Goal: Navigation & Orientation: Understand site structure

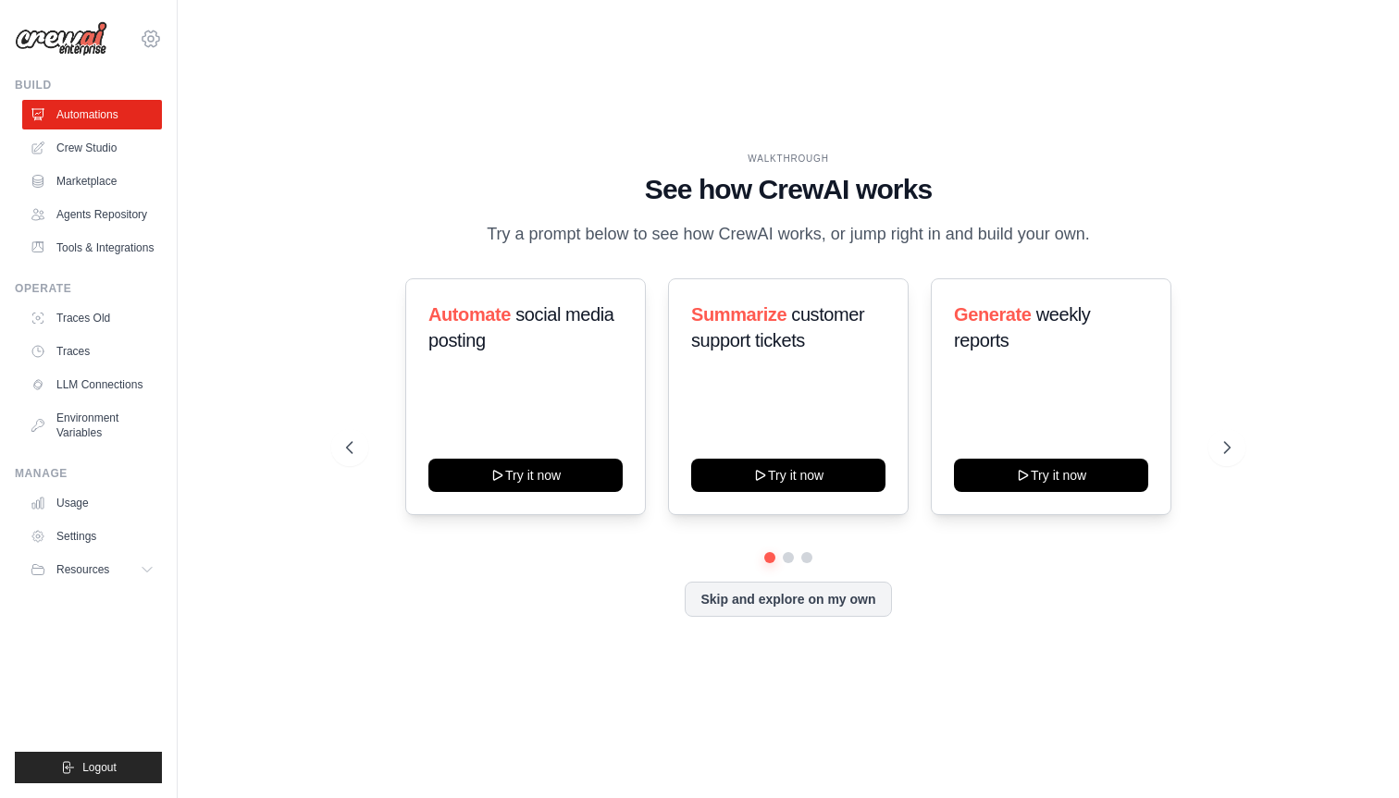
click at [148, 42] on icon at bounding box center [151, 39] width 22 height 22
click at [376, 71] on div "WALKTHROUGH See how CrewAI works Try a prompt below to see how CrewAI works, or…" at bounding box center [788, 398] width 1162 height 761
click at [1229, 453] on icon at bounding box center [1228, 447] width 18 height 18
click at [1231, 444] on icon at bounding box center [1228, 447] width 18 height 18
click at [100, 144] on link "Crew Studio" at bounding box center [94, 148] width 140 height 30
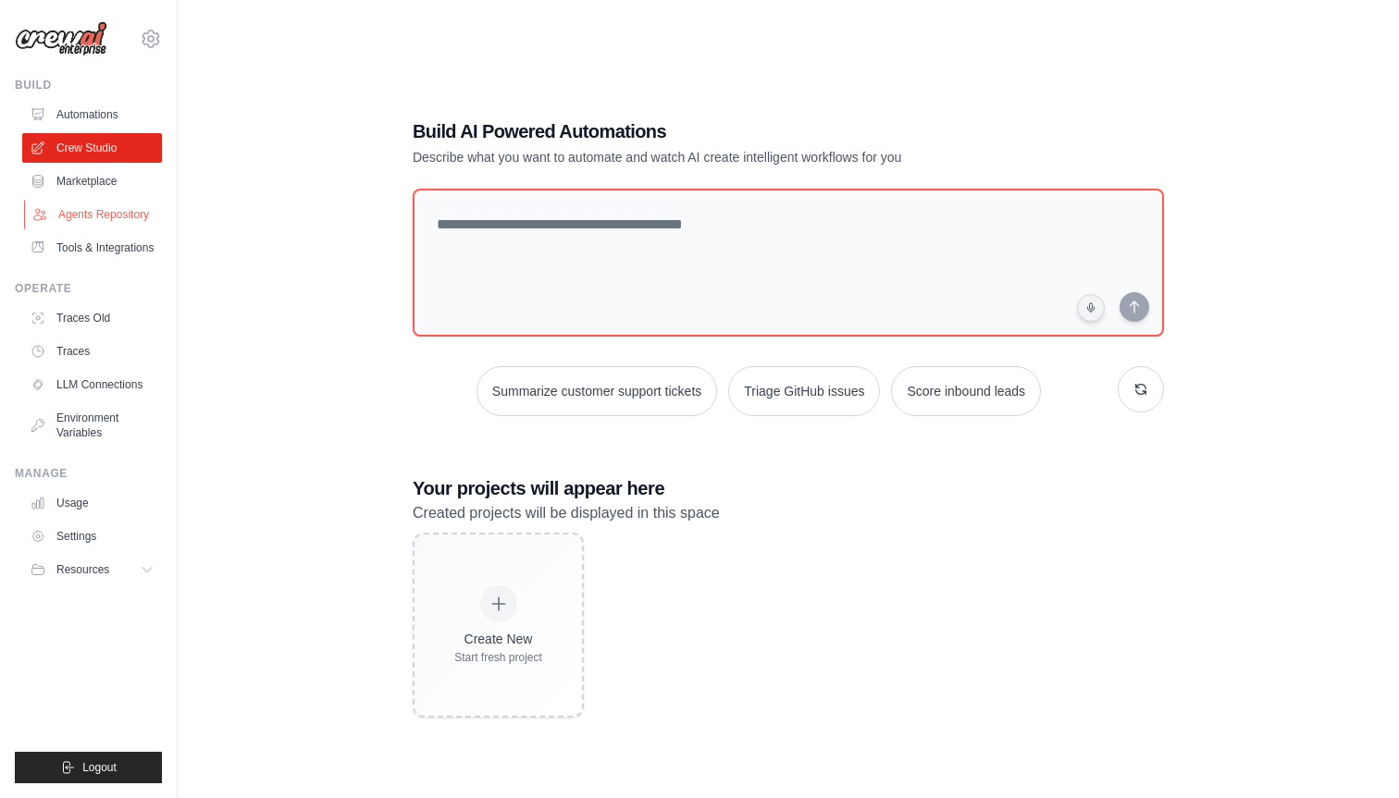
click at [92, 216] on link "Agents Repository" at bounding box center [94, 215] width 140 height 30
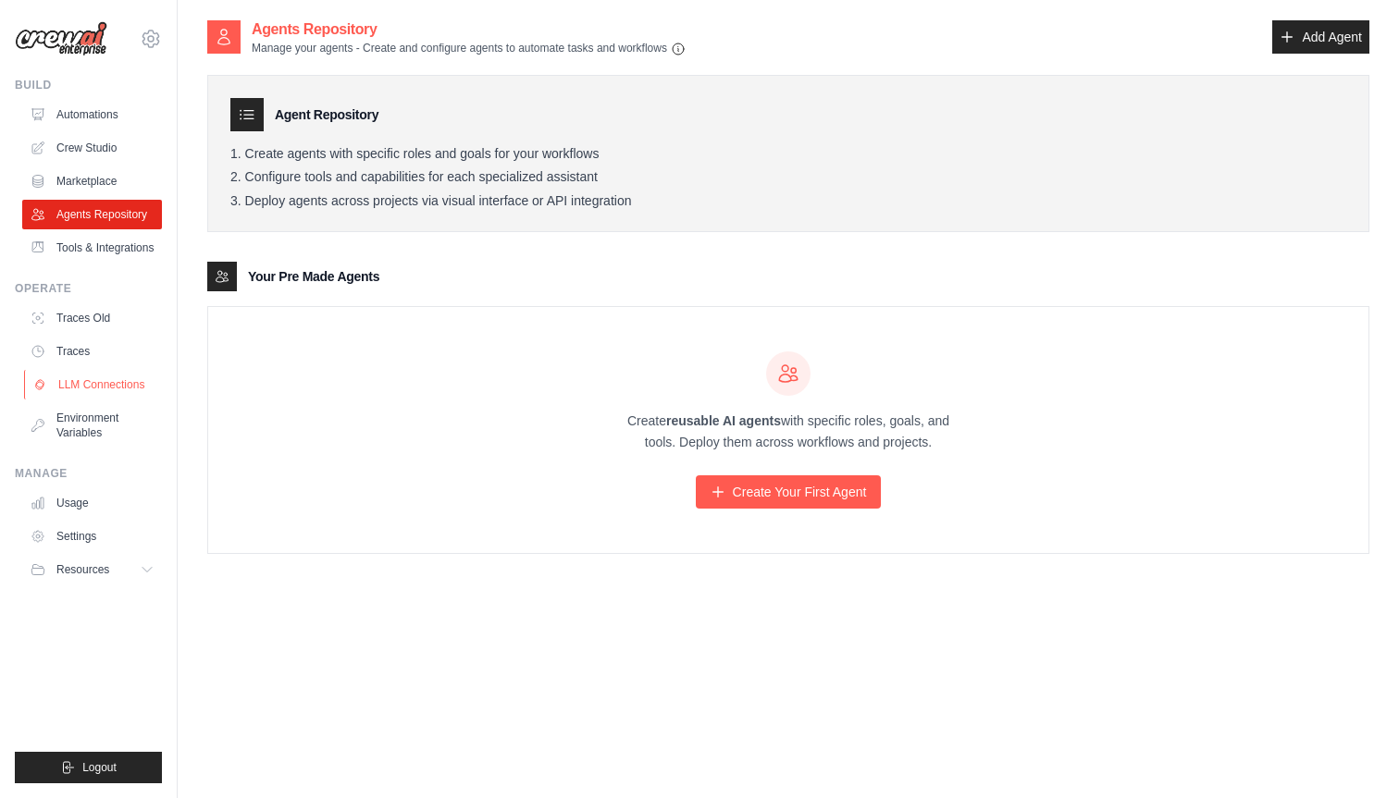
click at [95, 386] on link "LLM Connections" at bounding box center [94, 385] width 140 height 30
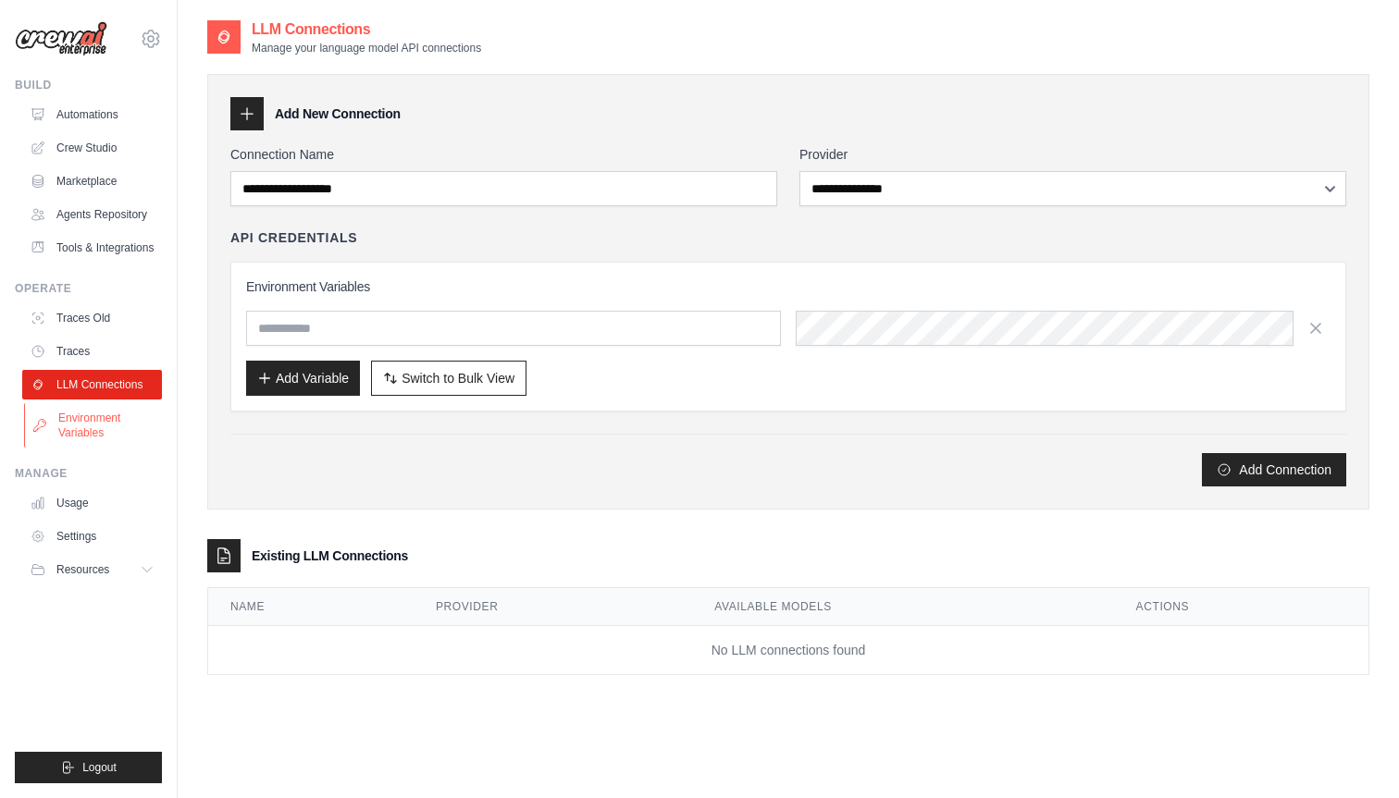
click at [87, 425] on link "Environment Variables" at bounding box center [94, 425] width 140 height 44
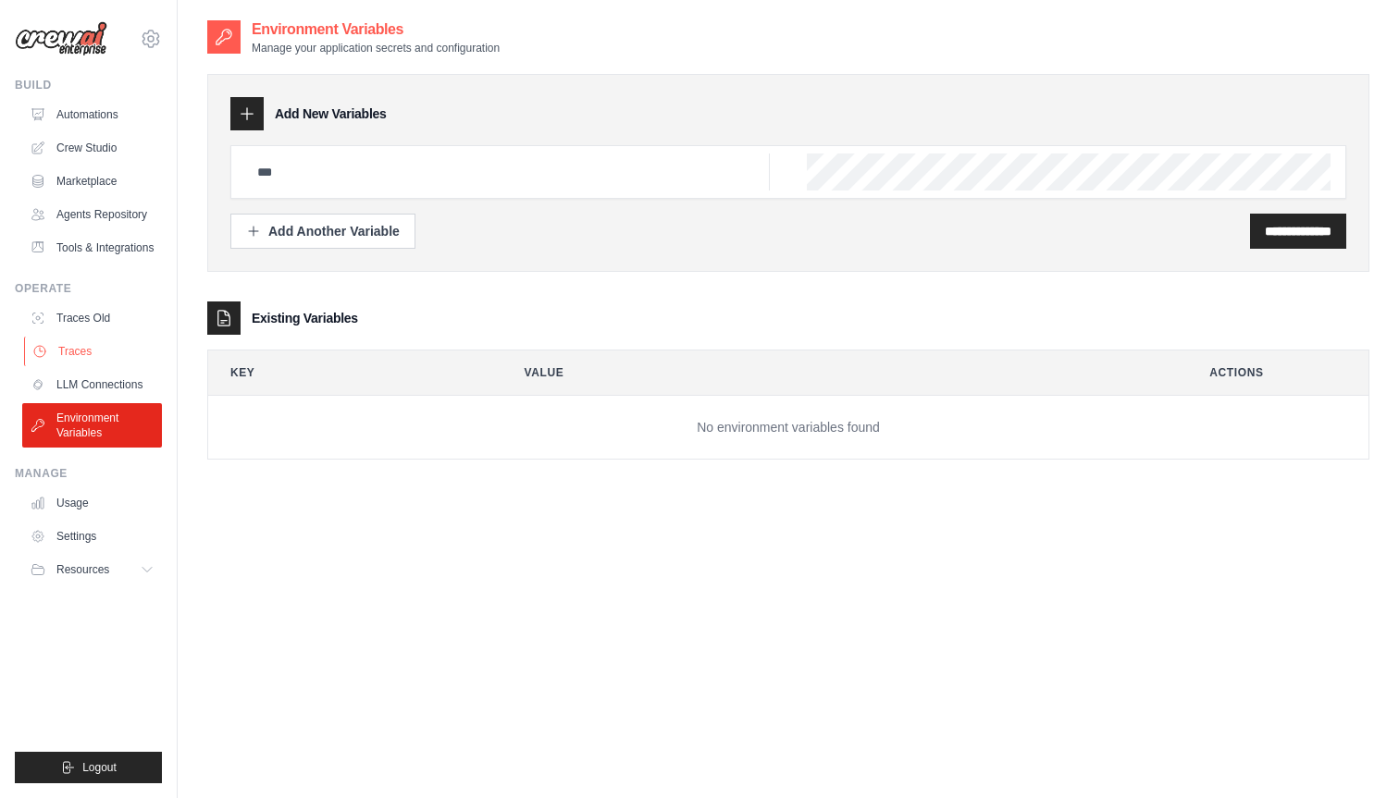
click at [80, 351] on link "Traces" at bounding box center [94, 352] width 140 height 30
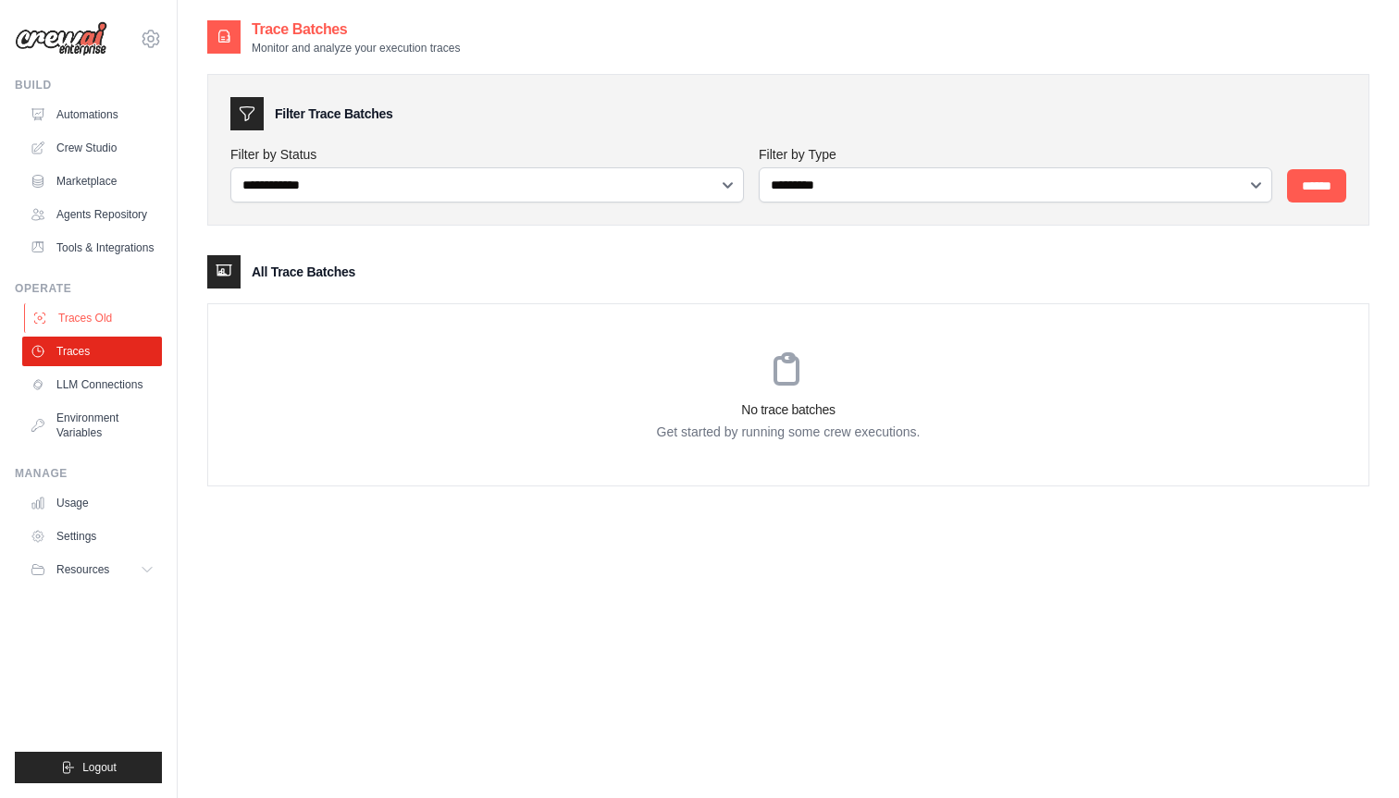
click at [89, 323] on link "Traces Old" at bounding box center [94, 318] width 140 height 30
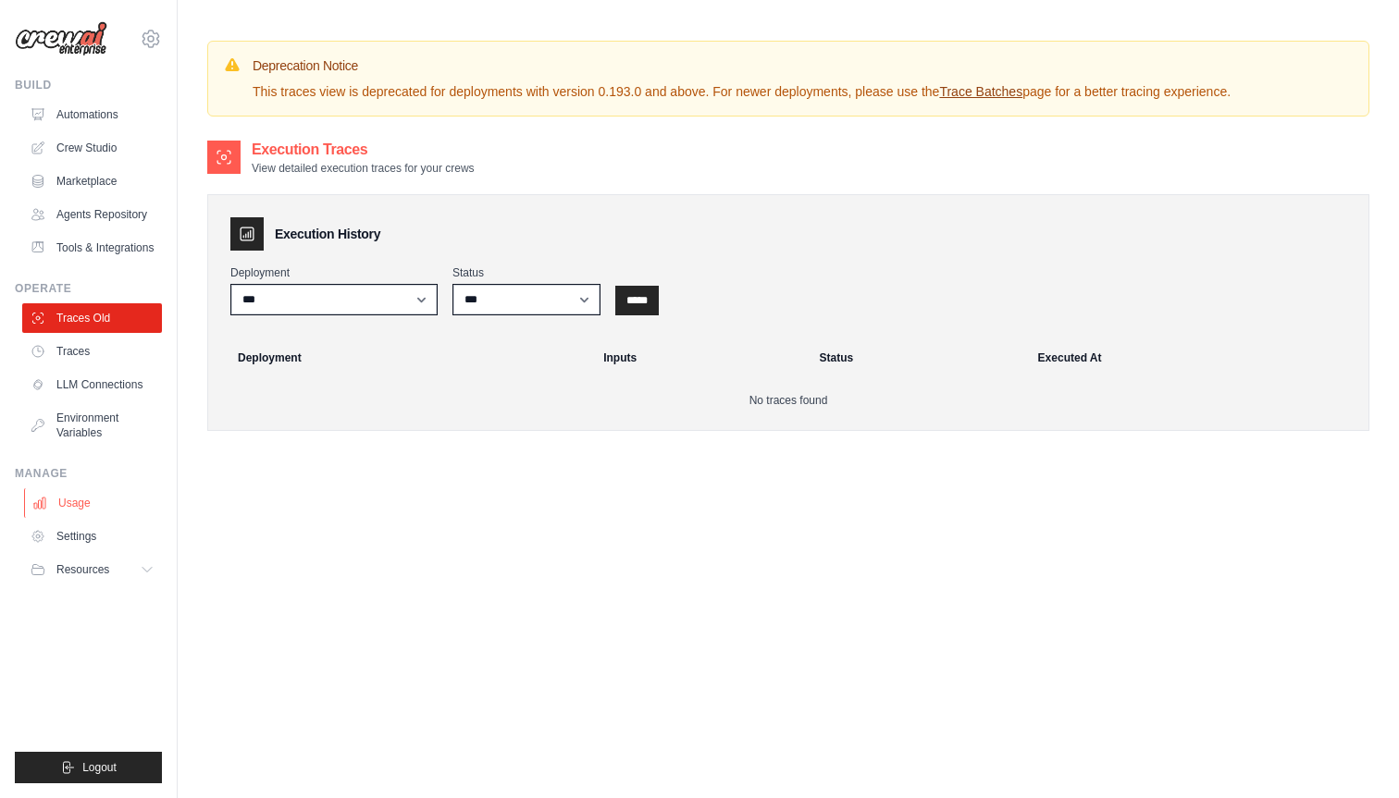
click at [79, 504] on link "Usage" at bounding box center [94, 503] width 140 height 30
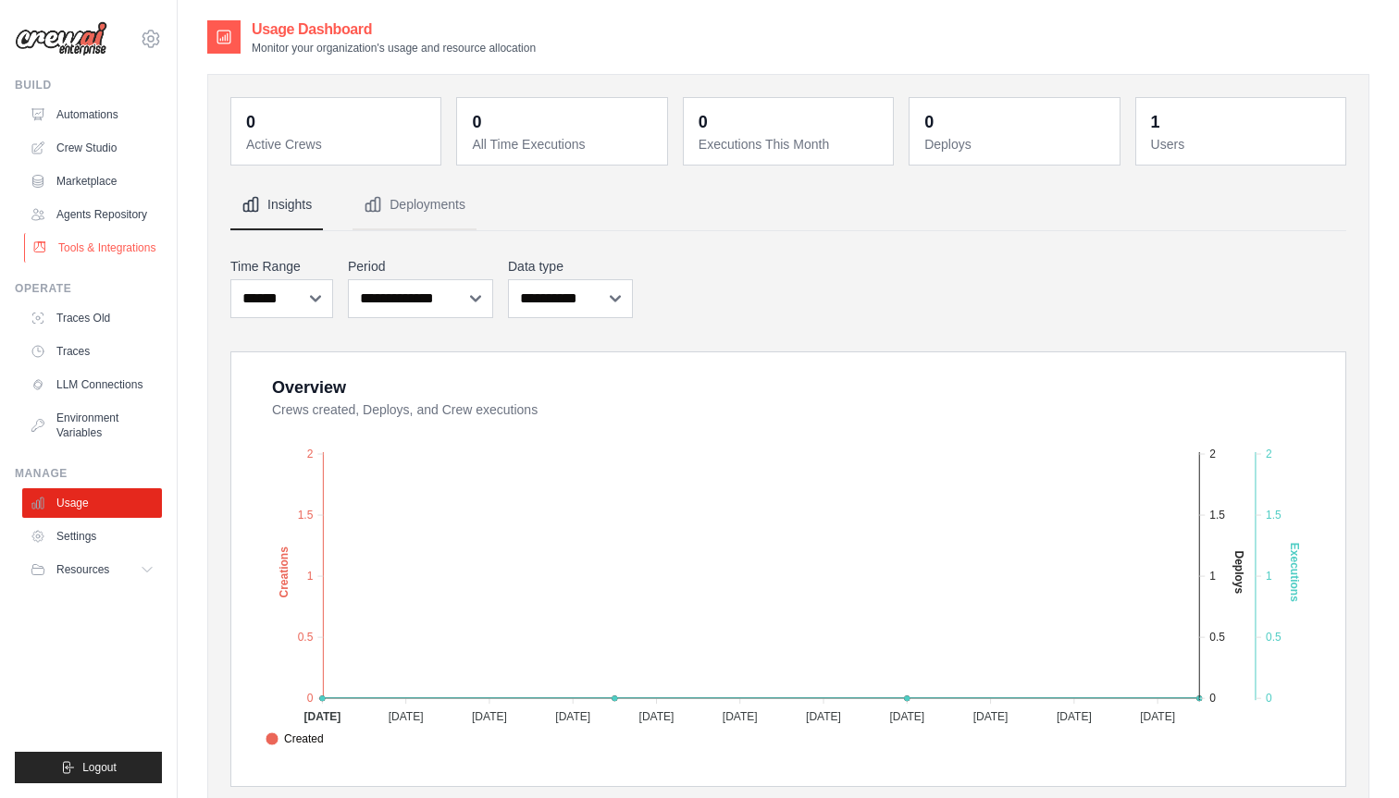
click at [115, 242] on link "Tools & Integrations" at bounding box center [94, 248] width 140 height 30
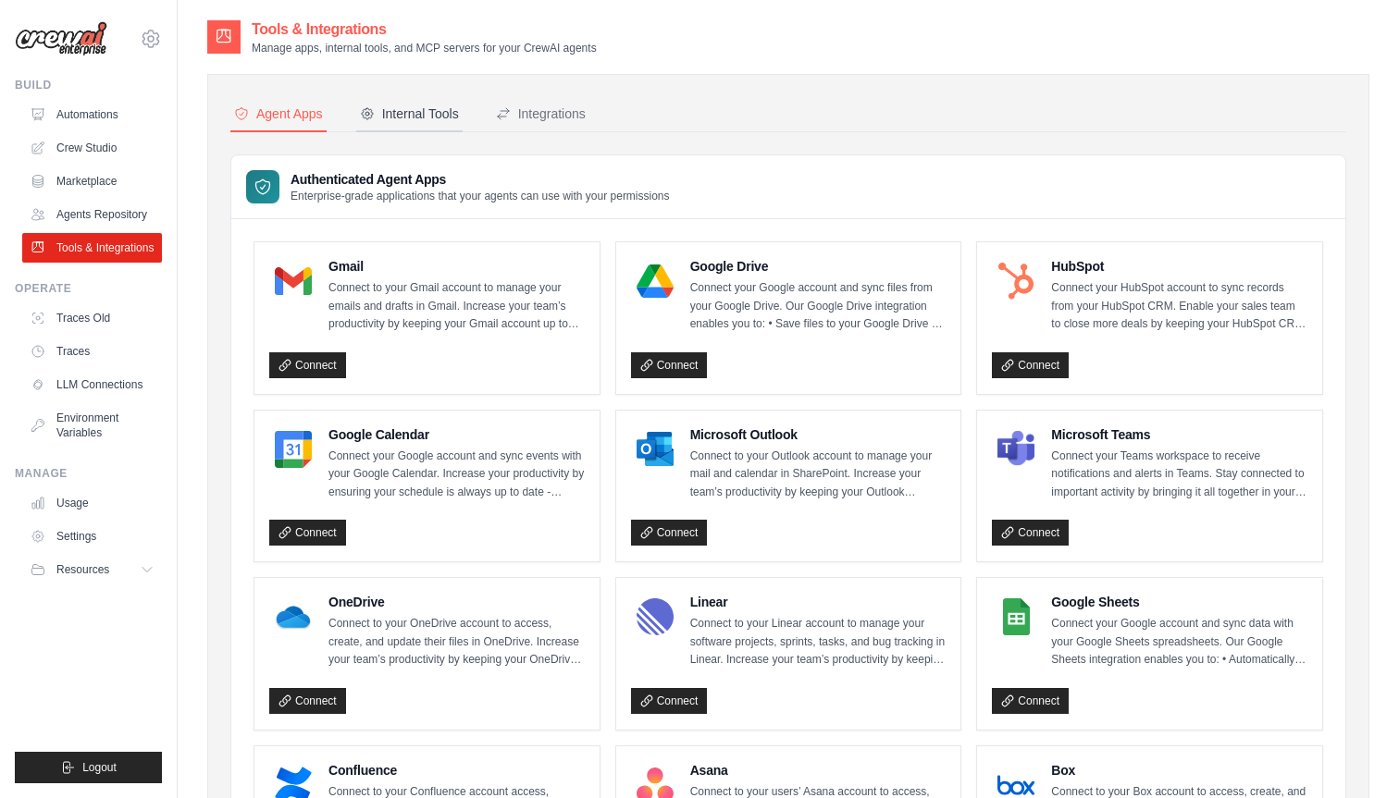
click at [410, 119] on div "Internal Tools" at bounding box center [409, 114] width 99 height 18
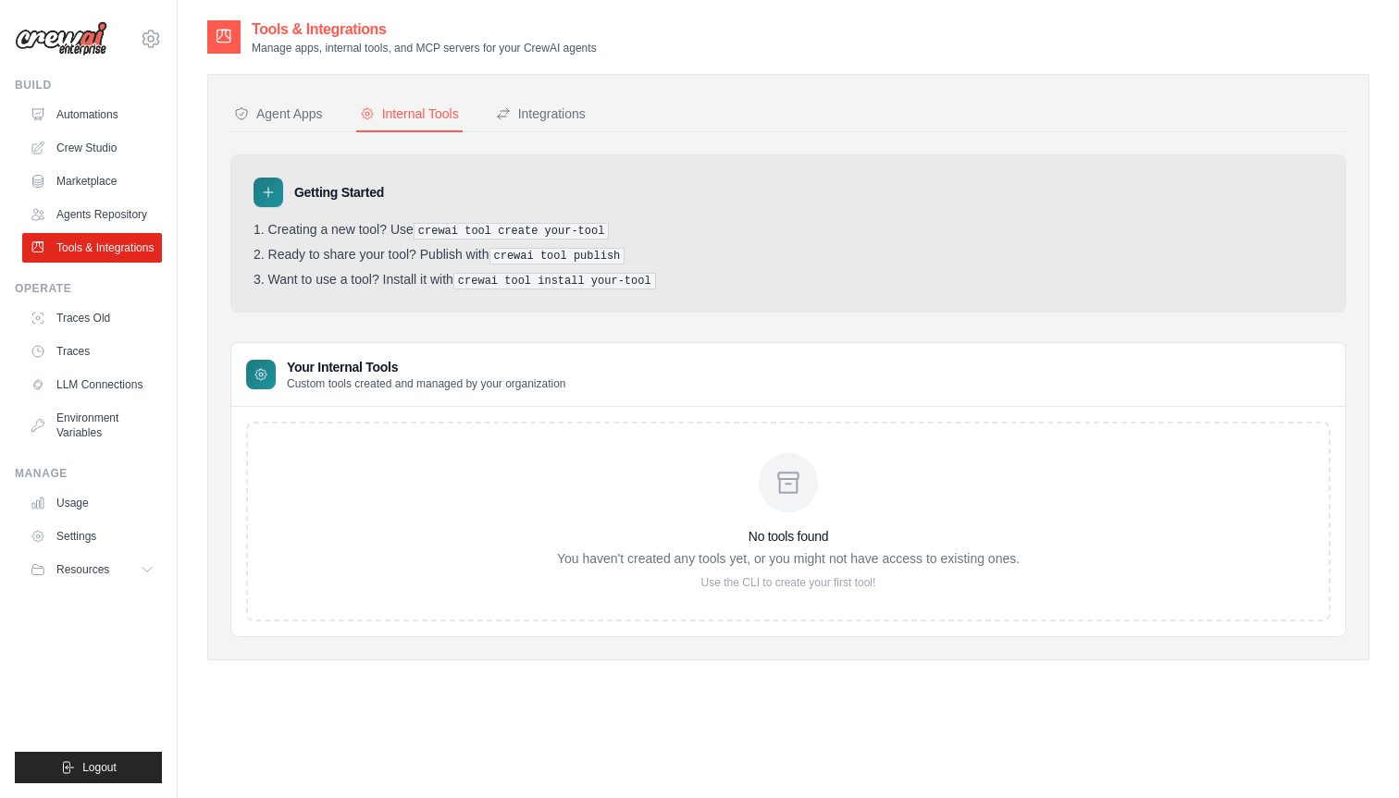
drag, startPoint x: 267, startPoint y: 232, endPoint x: 394, endPoint y: 232, distance: 126.7
click at [394, 232] on li "Creating a new tool? Use crewai tool create your-tool" at bounding box center [787, 231] width 1069 height 18
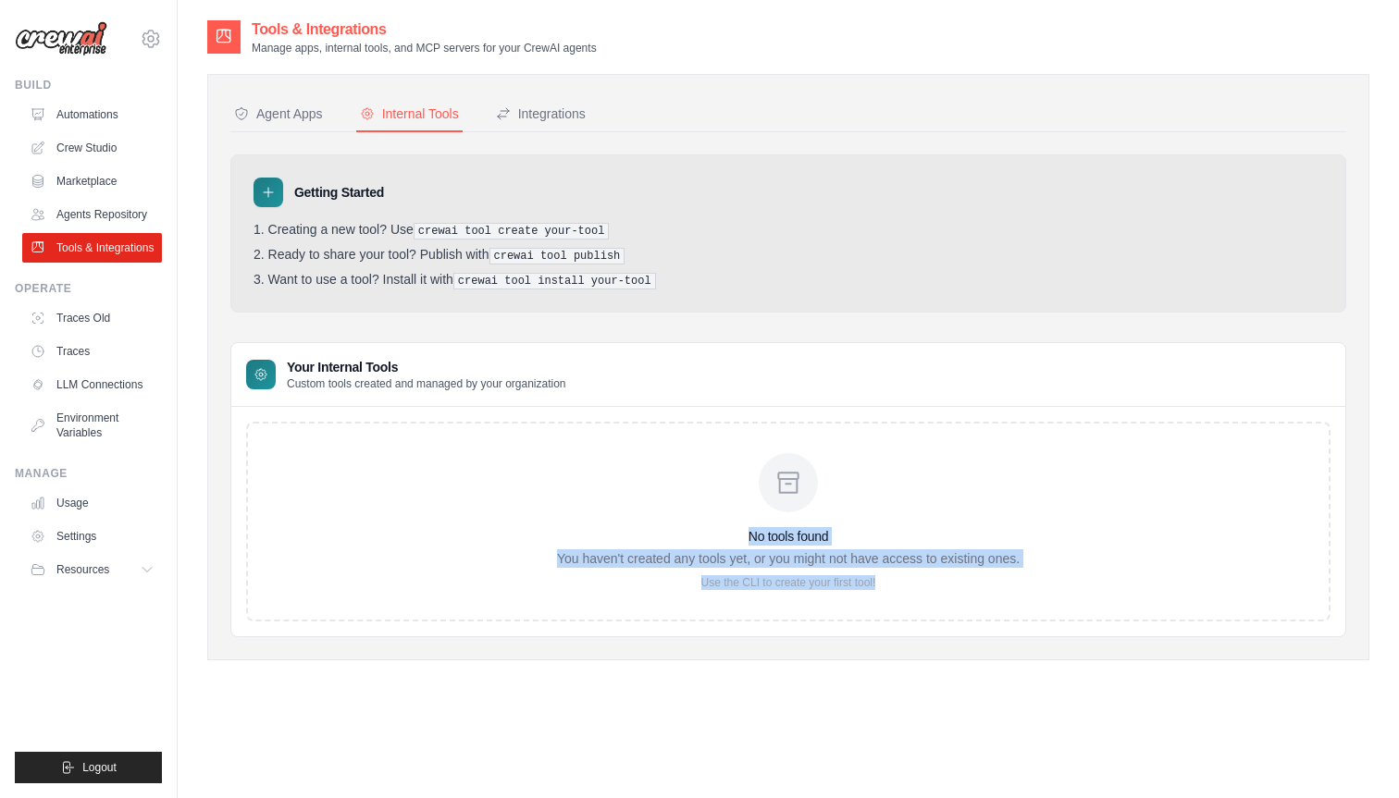
drag, startPoint x: 892, startPoint y: 587, endPoint x: 721, endPoint y: 491, distance: 195.5
click at [721, 491] on div "No tools found You haven't created any tools yet, or you might not have access …" at bounding box center [788, 522] width 1084 height 200
drag, startPoint x: 265, startPoint y: 231, endPoint x: 389, endPoint y: 228, distance: 124.0
click at [389, 228] on li "Creating a new tool? Use crewai tool create your-tool" at bounding box center [787, 231] width 1069 height 18
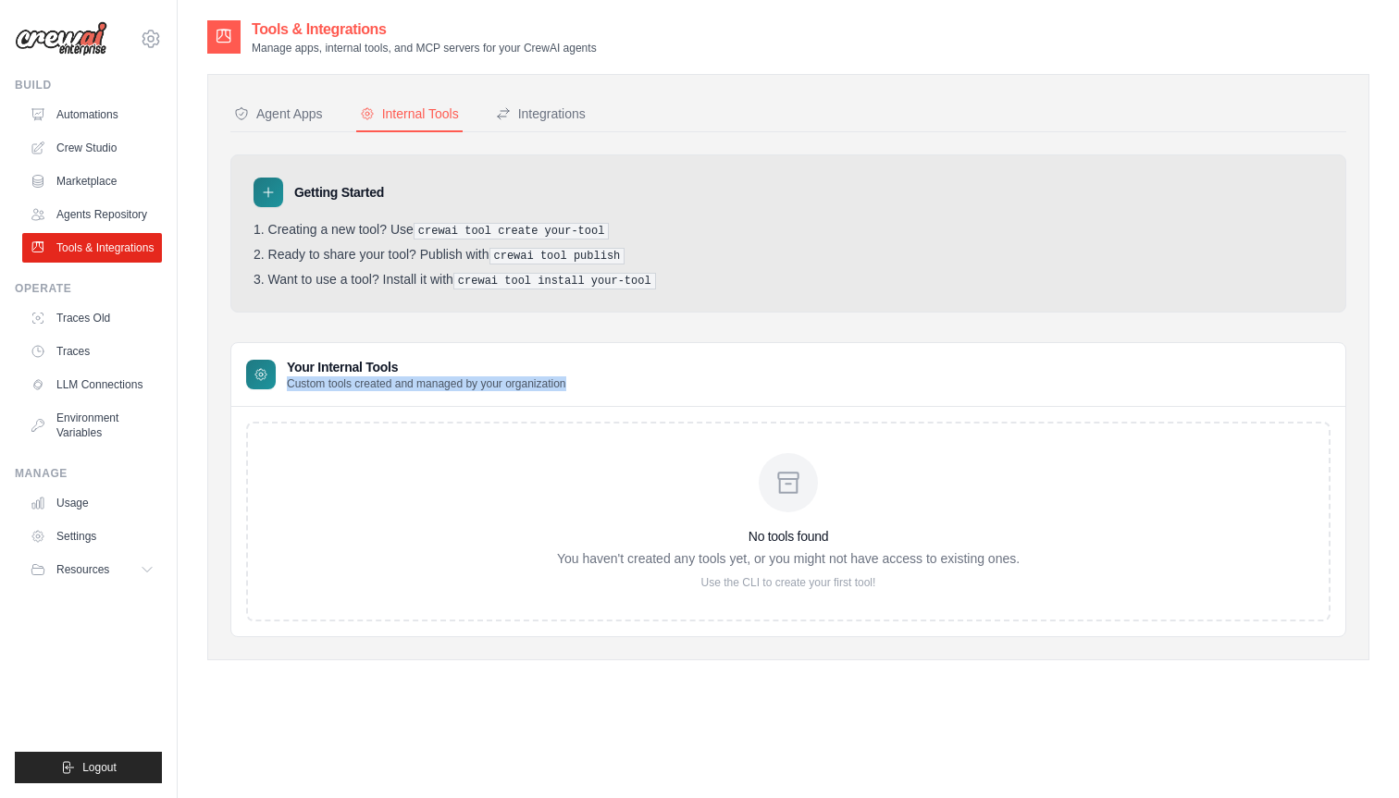
drag, startPoint x: 290, startPoint y: 380, endPoint x: 565, endPoint y: 384, distance: 275.7
click at [566, 384] on div "Your Internal Tools Custom tools created and managed by your organization" at bounding box center [788, 375] width 1114 height 64
click at [597, 384] on div "Your Internal Tools Custom tools created and managed by your organization" at bounding box center [788, 375] width 1114 height 64
click at [287, 114] on div "Agent Apps" at bounding box center [278, 114] width 89 height 18
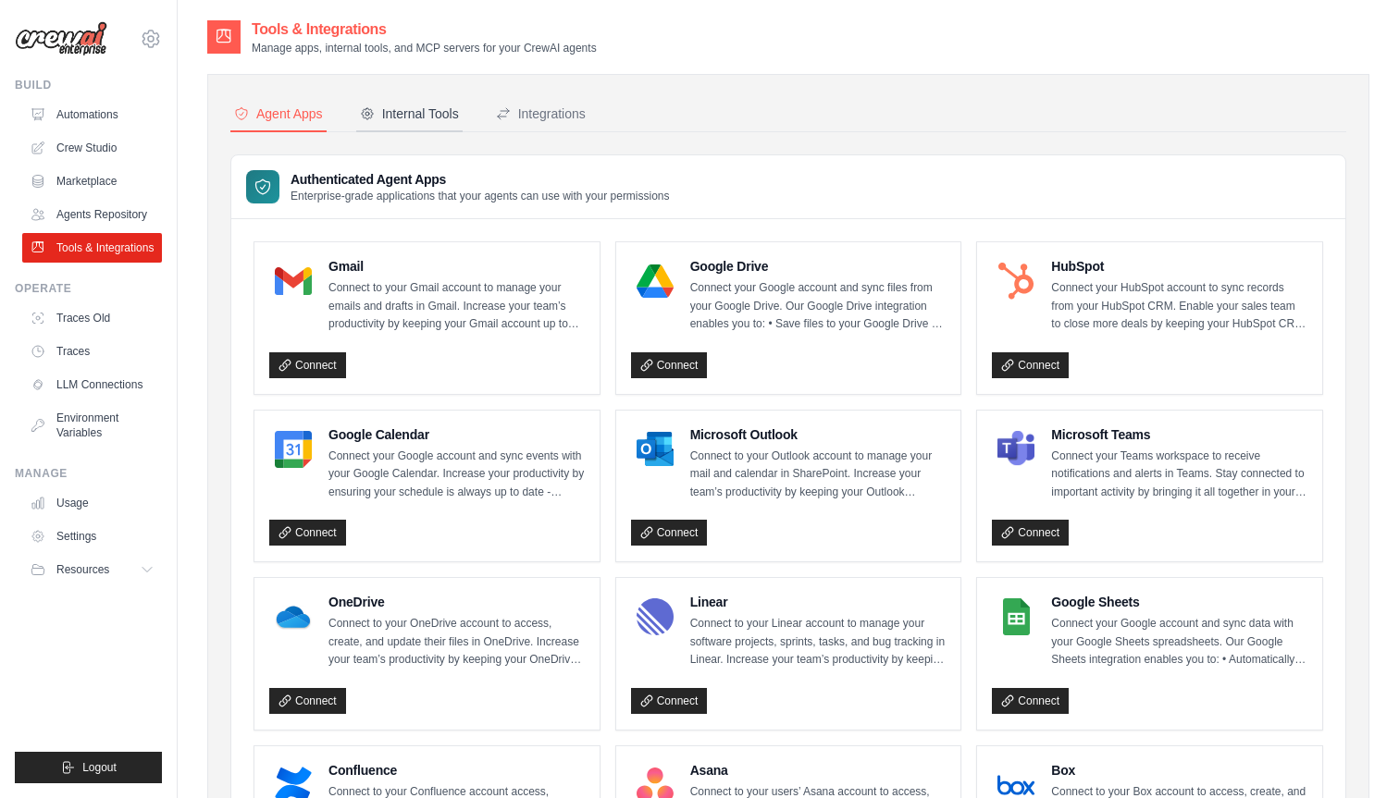
click at [416, 115] on div "Internal Tools" at bounding box center [409, 114] width 99 height 18
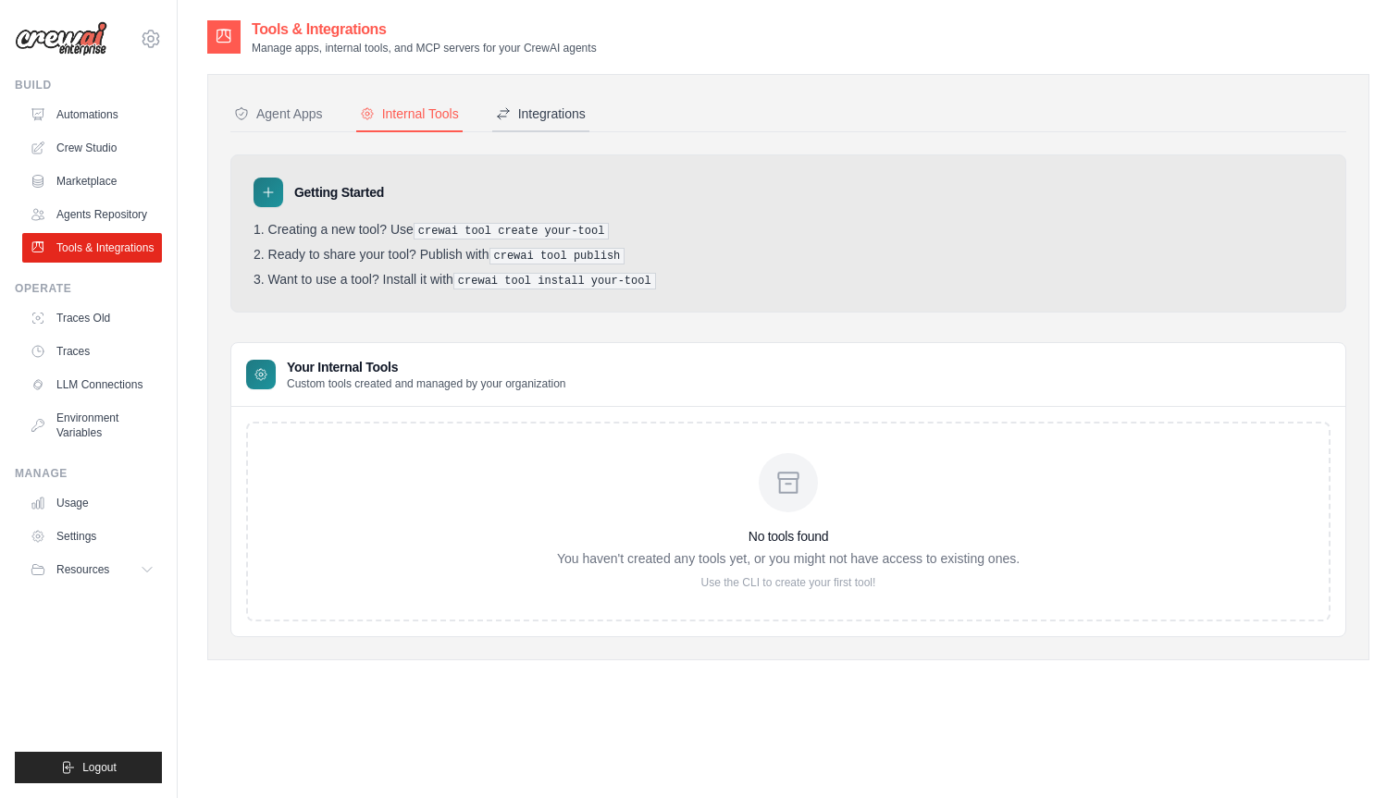
click at [547, 111] on div "Integrations" at bounding box center [541, 114] width 90 height 18
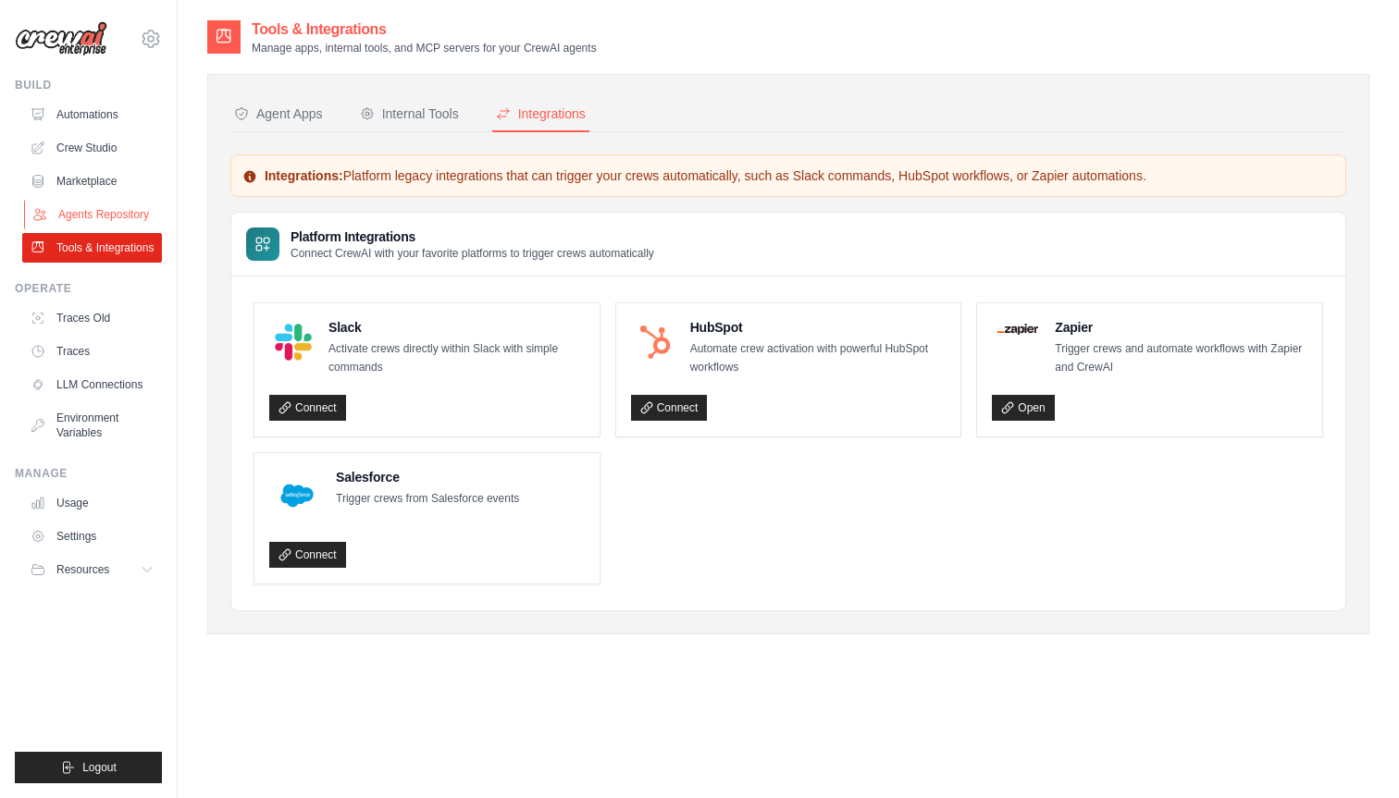
click at [113, 212] on link "Agents Repository" at bounding box center [94, 215] width 140 height 30
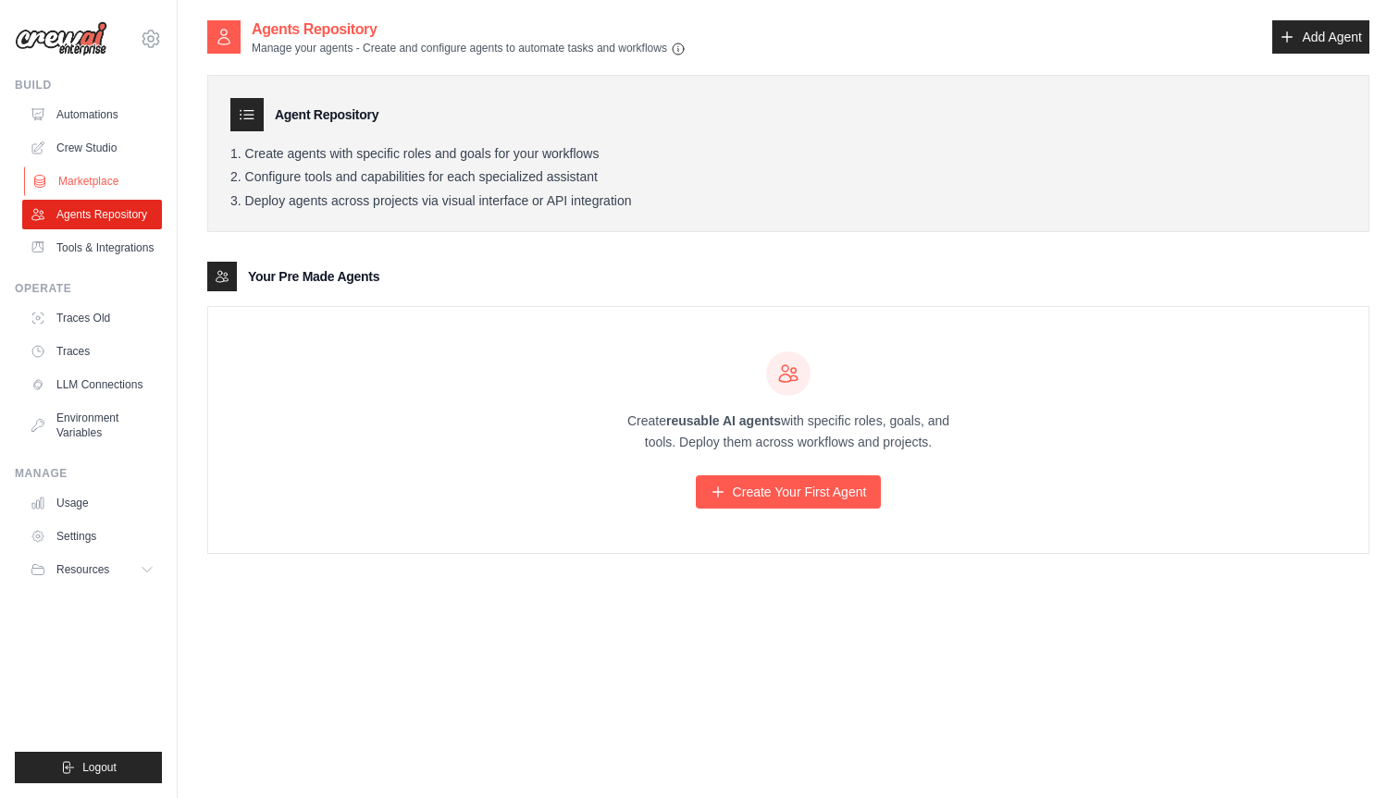
click at [89, 180] on link "Marketplace" at bounding box center [94, 181] width 140 height 30
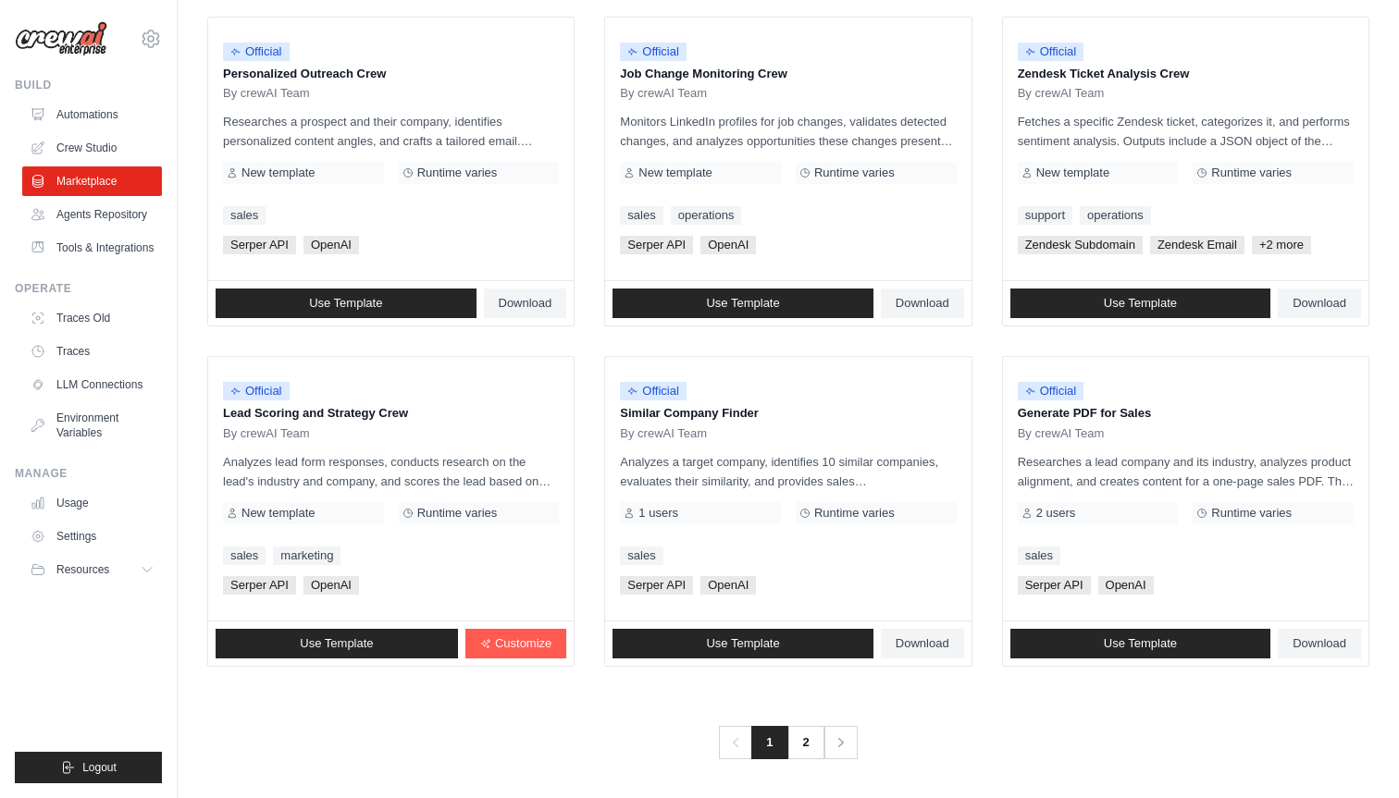
scroll to position [913, 0]
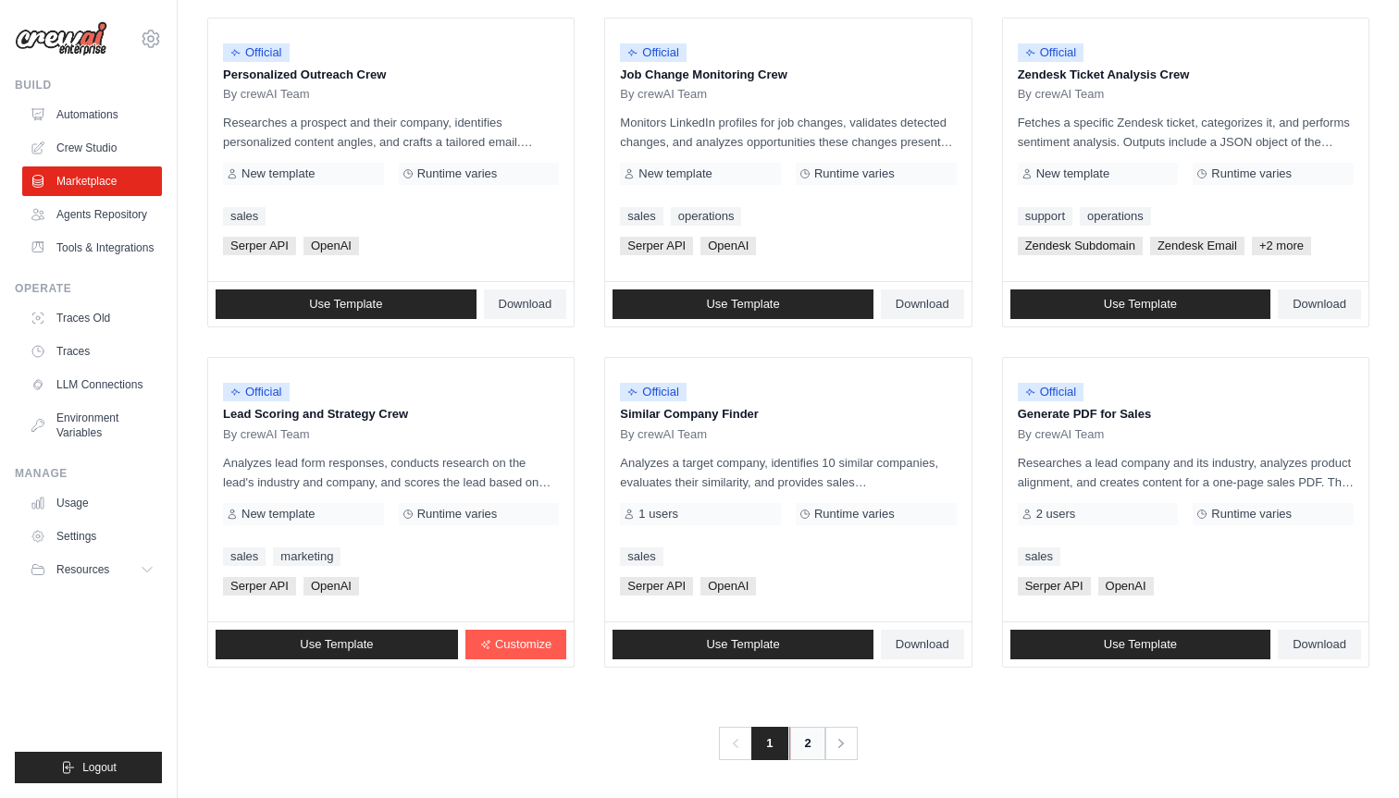
click at [808, 753] on link "2" at bounding box center [807, 743] width 37 height 33
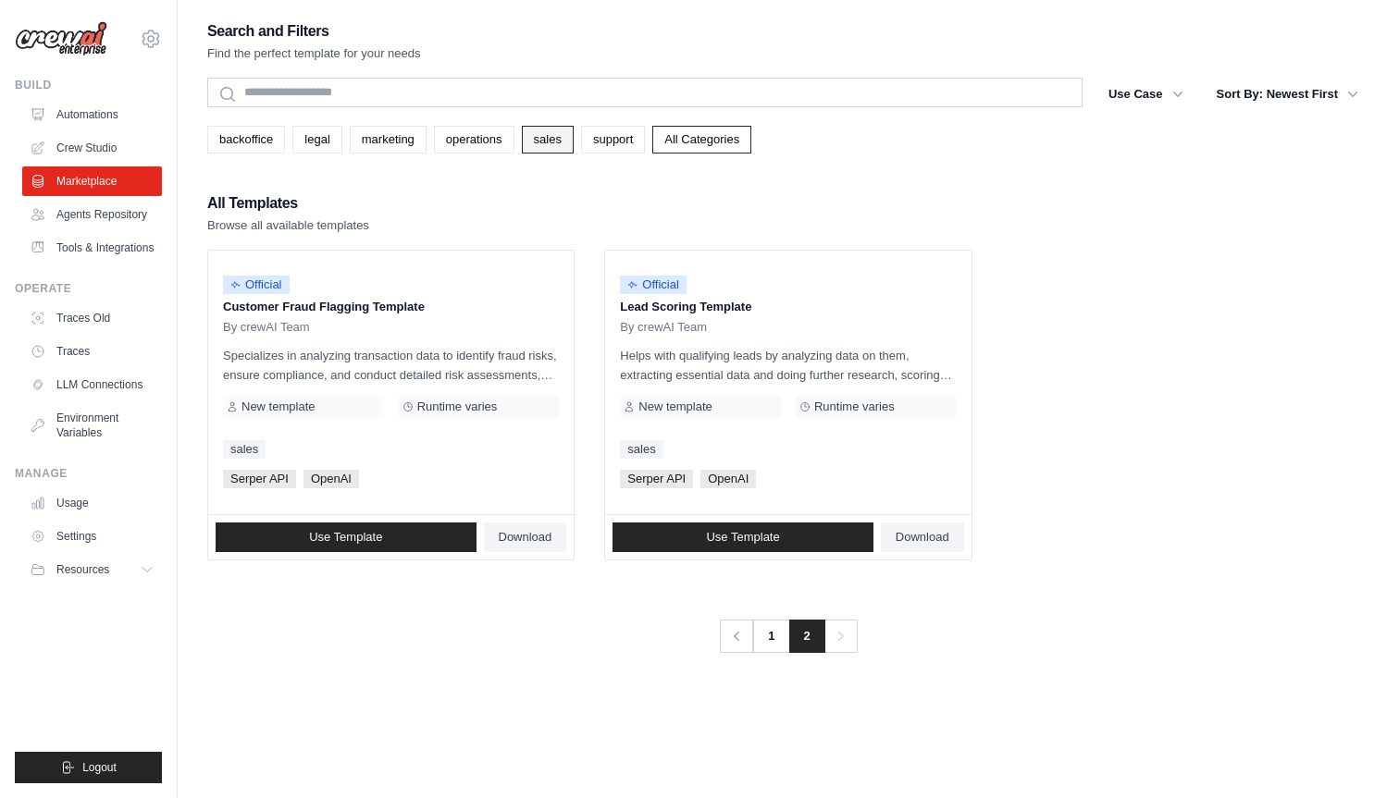
click at [551, 142] on link "sales" at bounding box center [548, 140] width 52 height 28
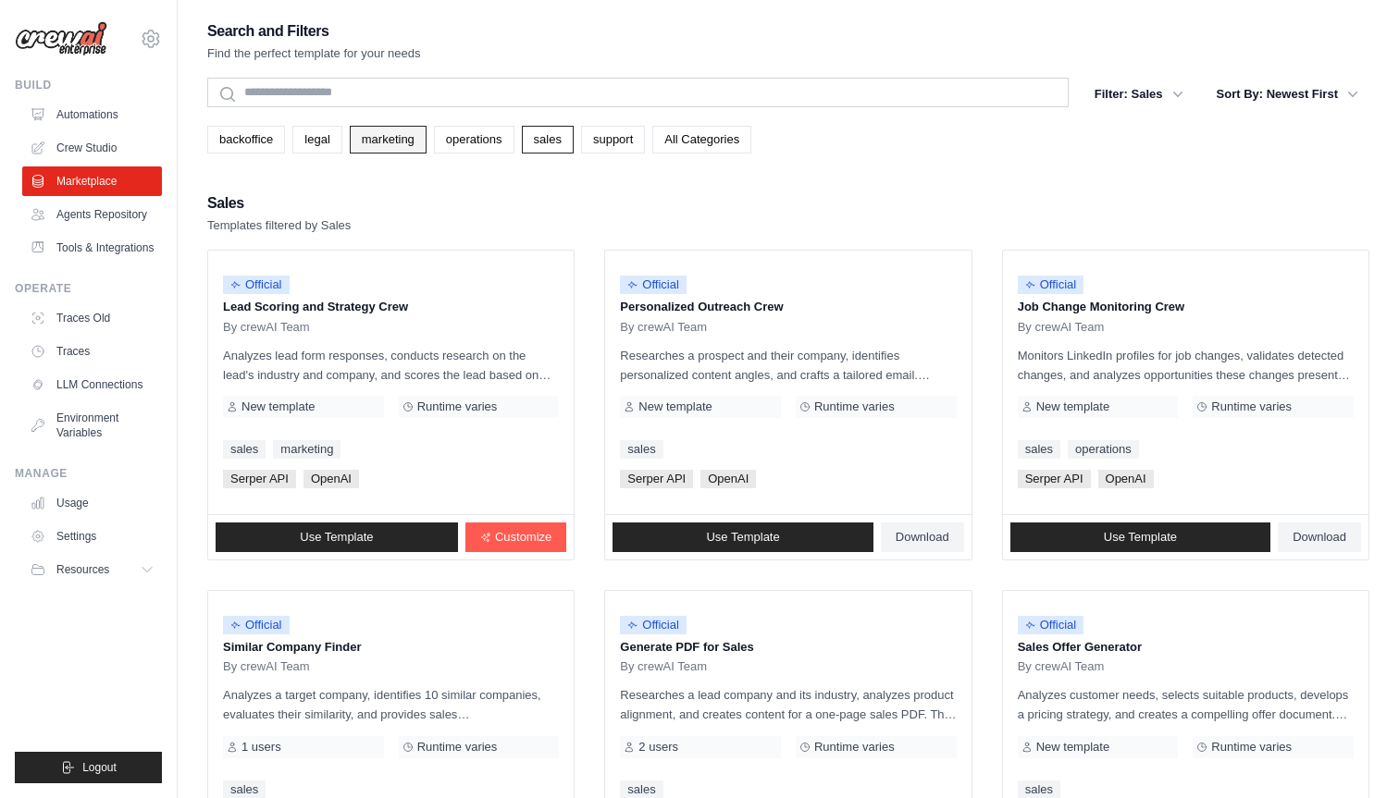
click at [388, 140] on link "marketing" at bounding box center [388, 140] width 77 height 28
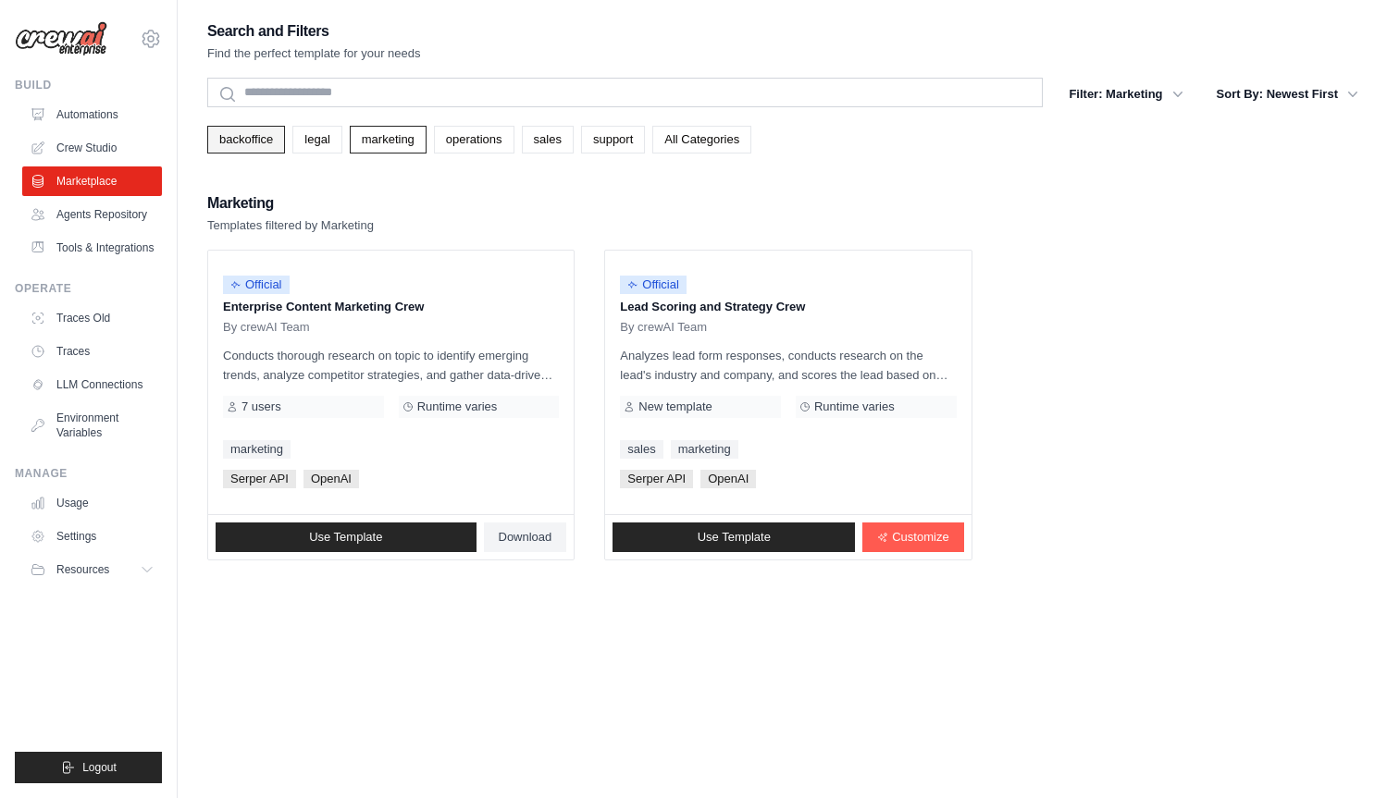
click at [246, 142] on link "backoffice" at bounding box center [246, 140] width 78 height 28
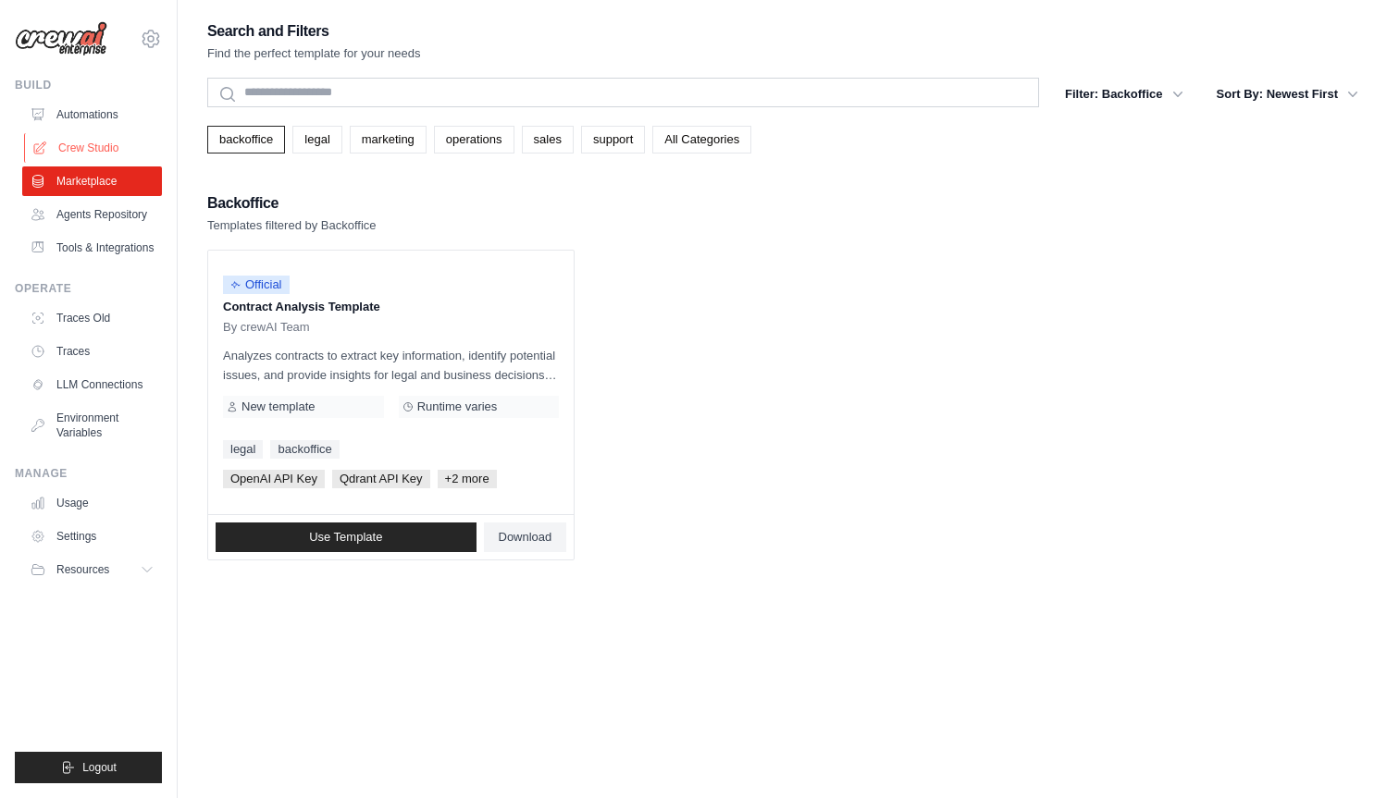
click at [90, 146] on link "Crew Studio" at bounding box center [94, 148] width 140 height 30
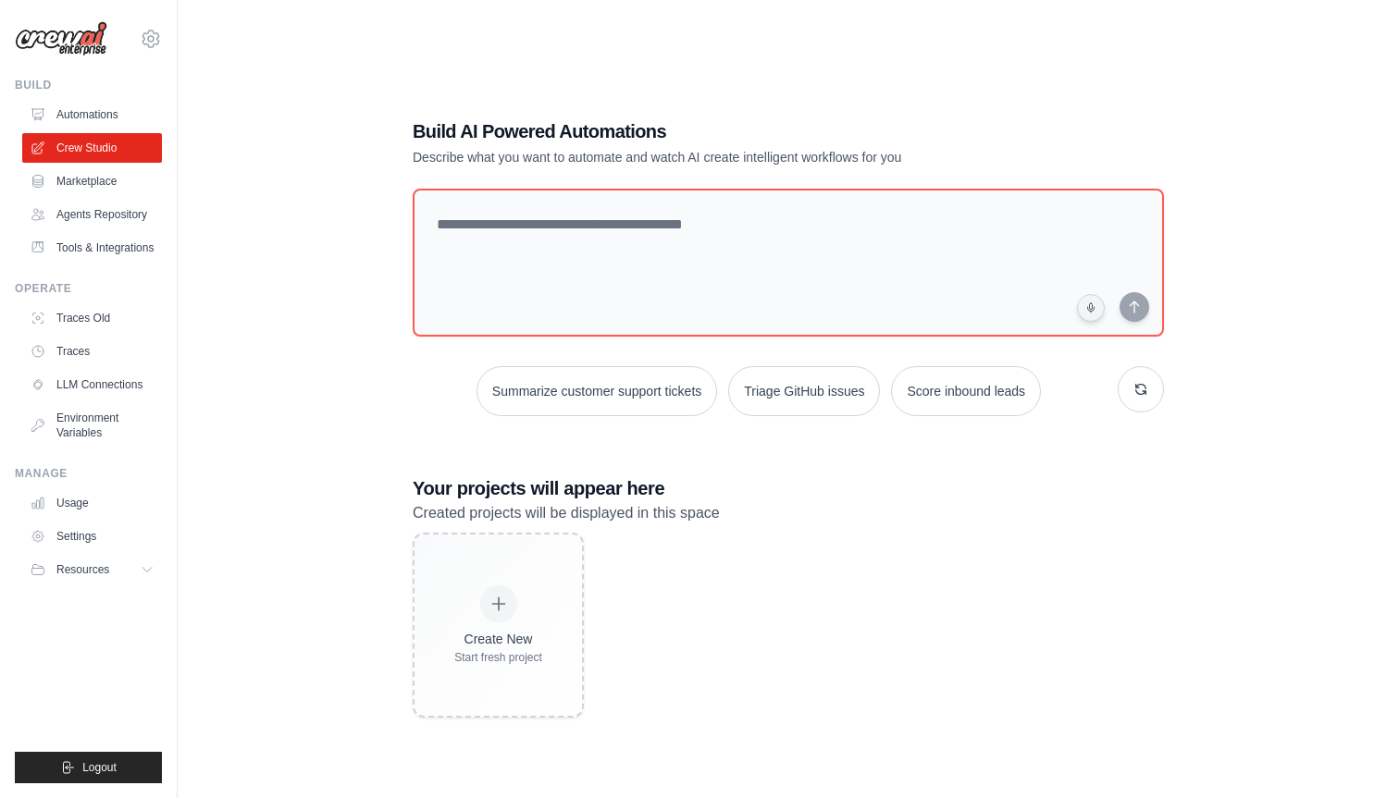
click at [313, 461] on div "Build AI Powered Automations Describe what you want to automate and watch AI cr…" at bounding box center [788, 417] width 1162 height 798
click at [153, 34] on icon at bounding box center [151, 39] width 22 height 22
click at [374, 72] on div "Build AI Powered Automations Describe what you want to automate and watch AI cr…" at bounding box center [788, 417] width 1162 height 798
click at [83, 47] on img at bounding box center [61, 38] width 92 height 35
click at [81, 533] on link "Settings" at bounding box center [94, 537] width 140 height 30
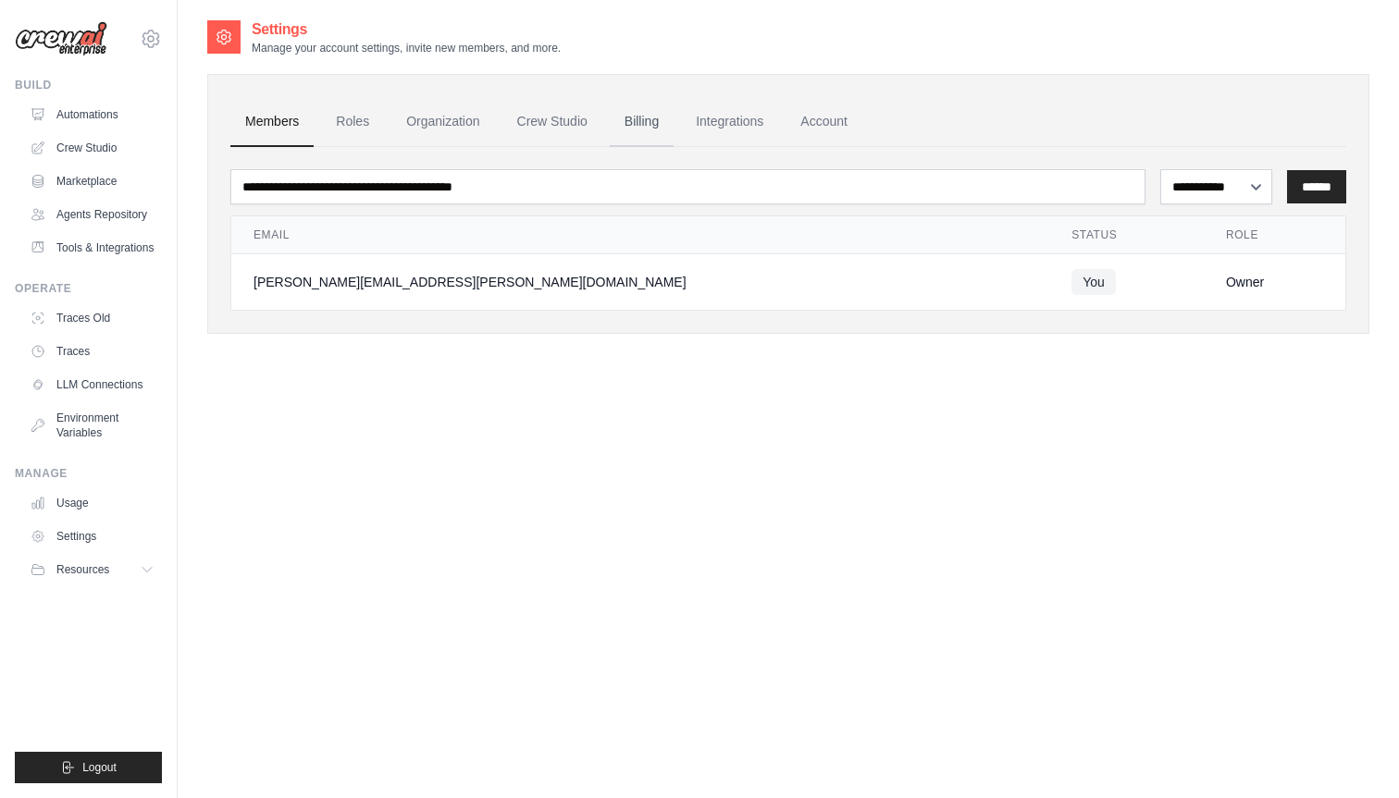
click at [643, 116] on link "Billing" at bounding box center [642, 122] width 64 height 50
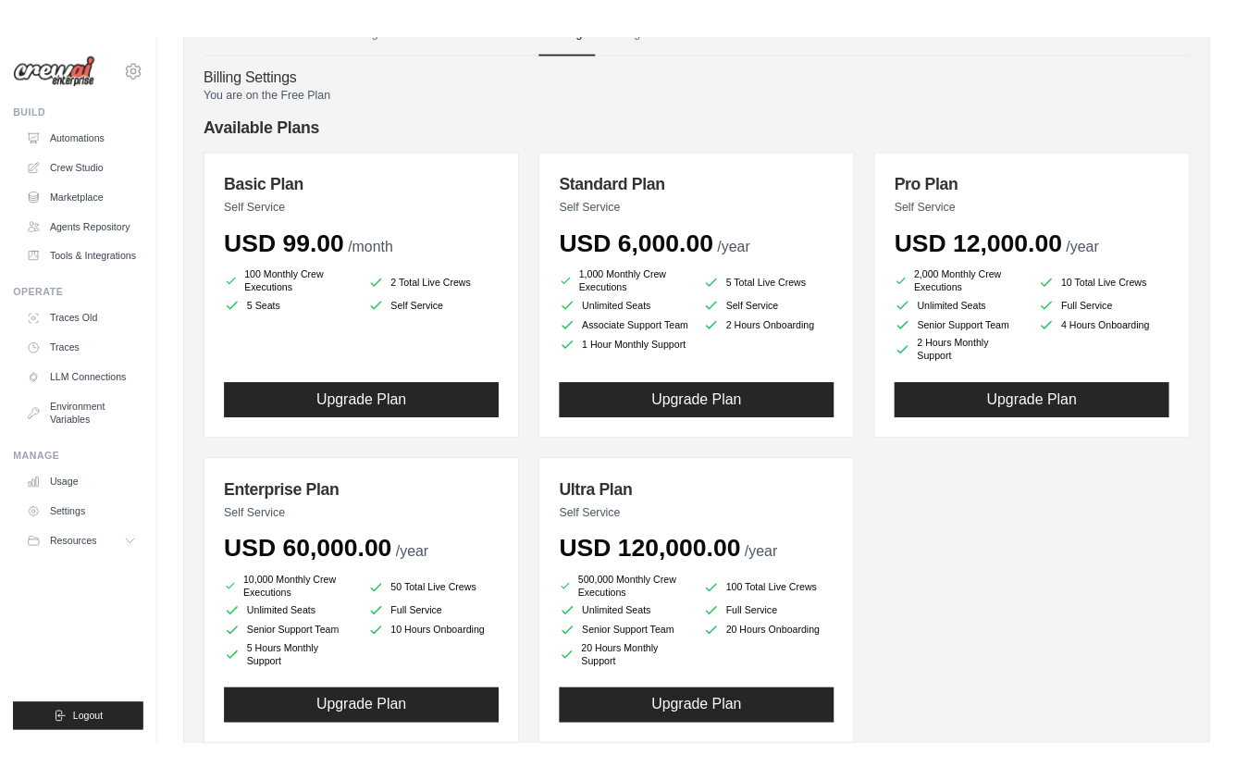
scroll to position [124, 0]
